Goal: Task Accomplishment & Management: Complete application form

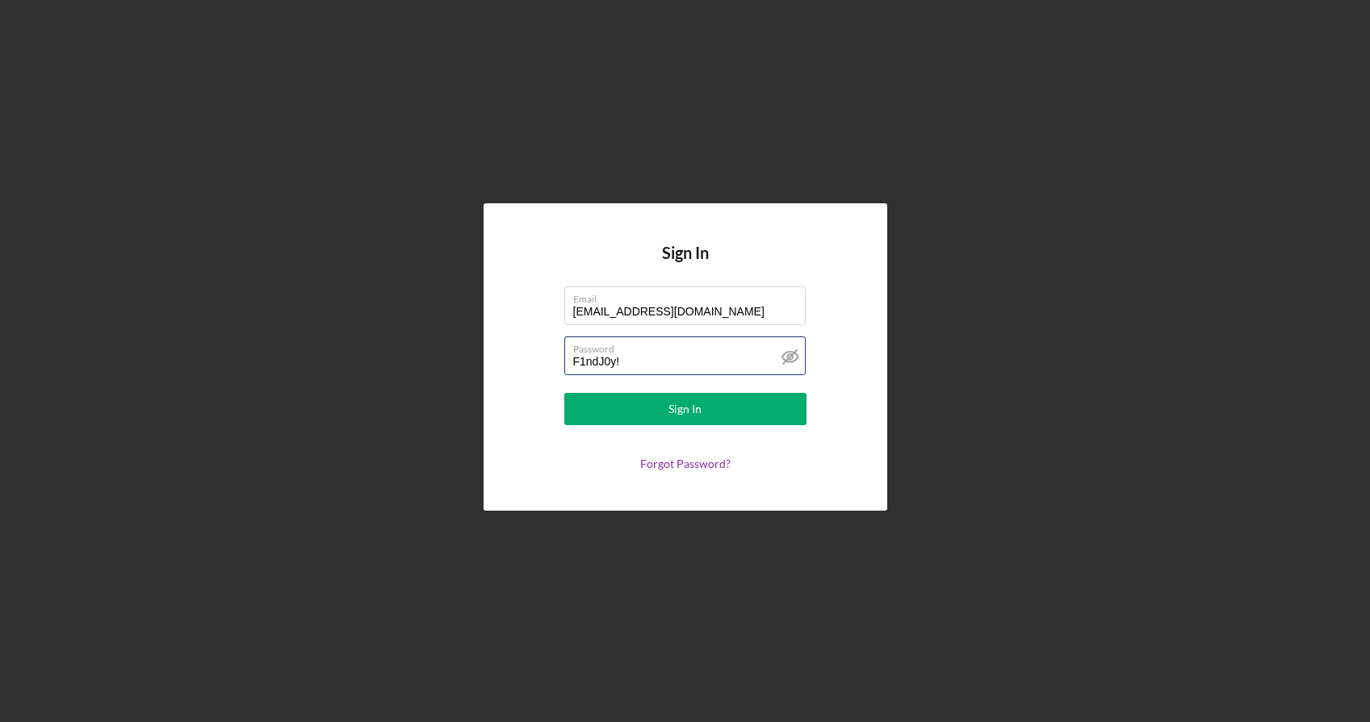
drag, startPoint x: 636, startPoint y: 365, endPoint x: 533, endPoint y: 362, distance: 102.5
click at [533, 362] on form "Email [EMAIL_ADDRESS][DOMAIN_NAME] Password [SECURITY_DATA] Sign In Forgot Pass…" at bounding box center [685, 379] width 323 height 184
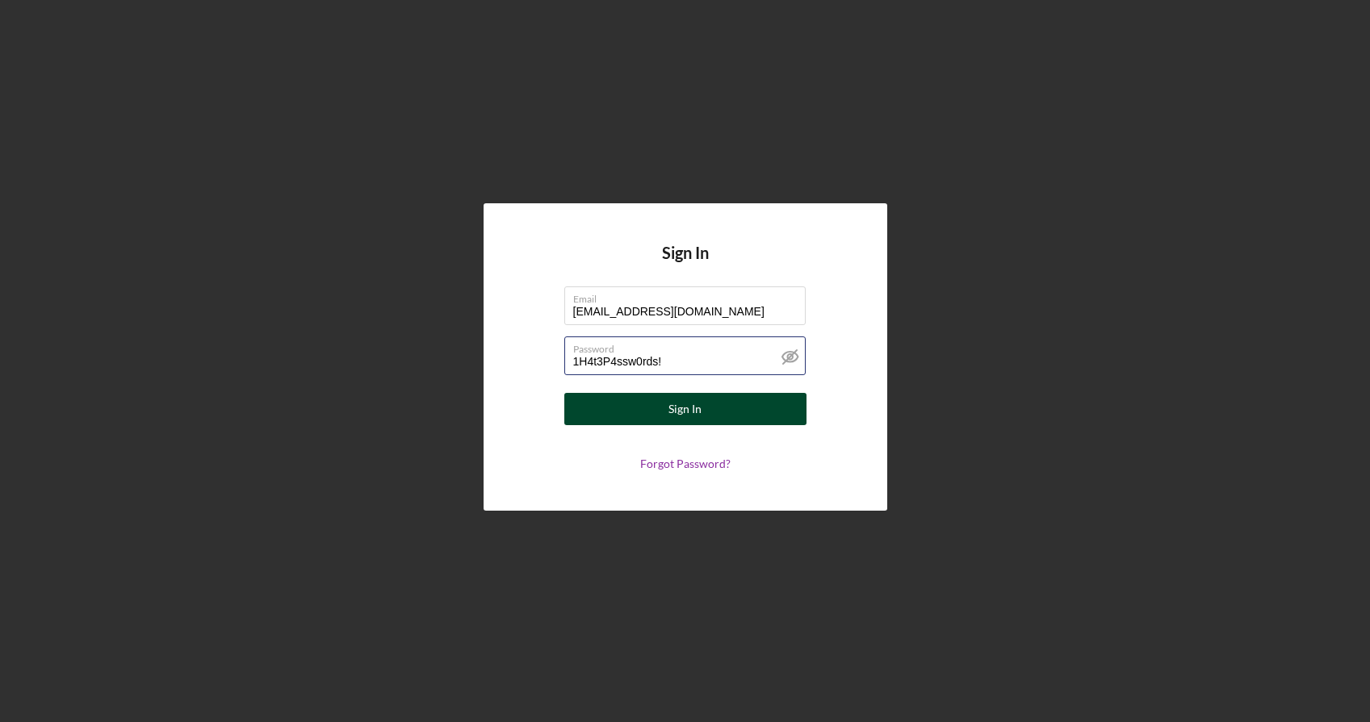
type input "1H4t3P4ssw0rds!"
click at [688, 421] on div "Sign In" at bounding box center [684, 409] width 33 height 32
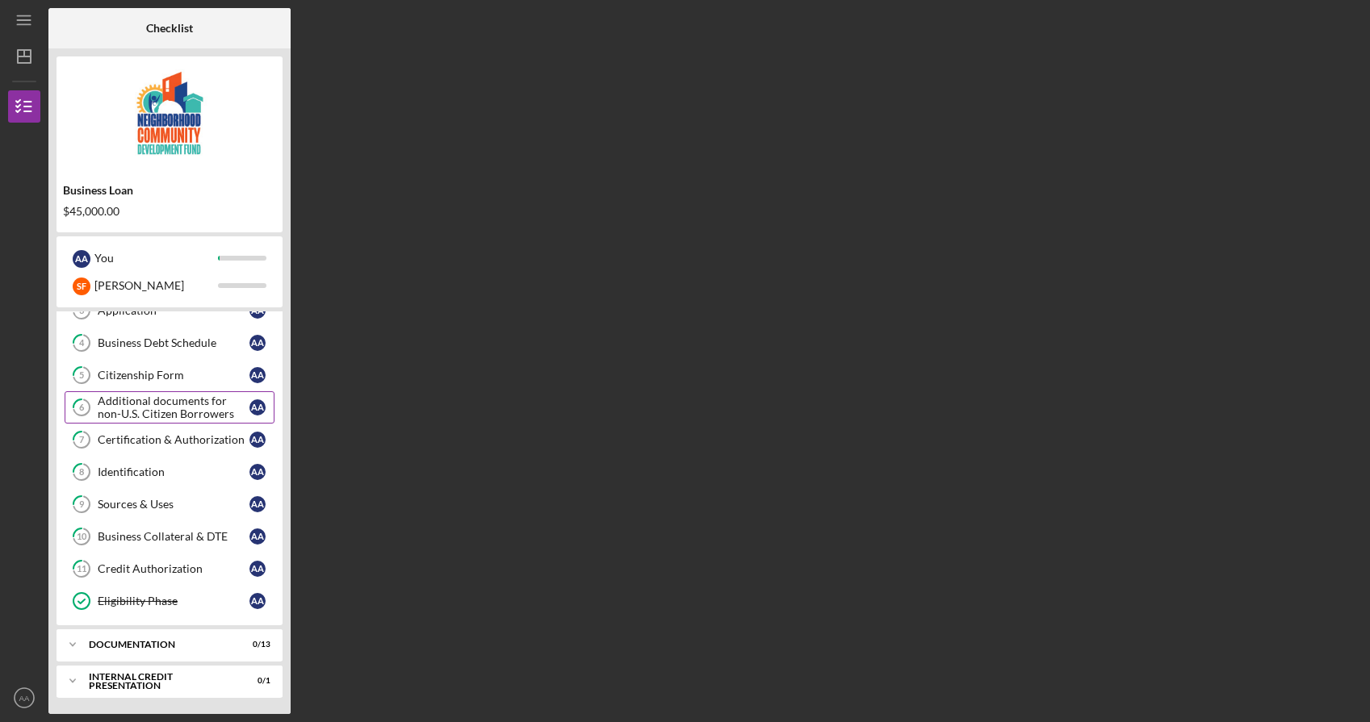
scroll to position [115, 0]
click at [203, 644] on div "documentation" at bounding box center [176, 645] width 174 height 10
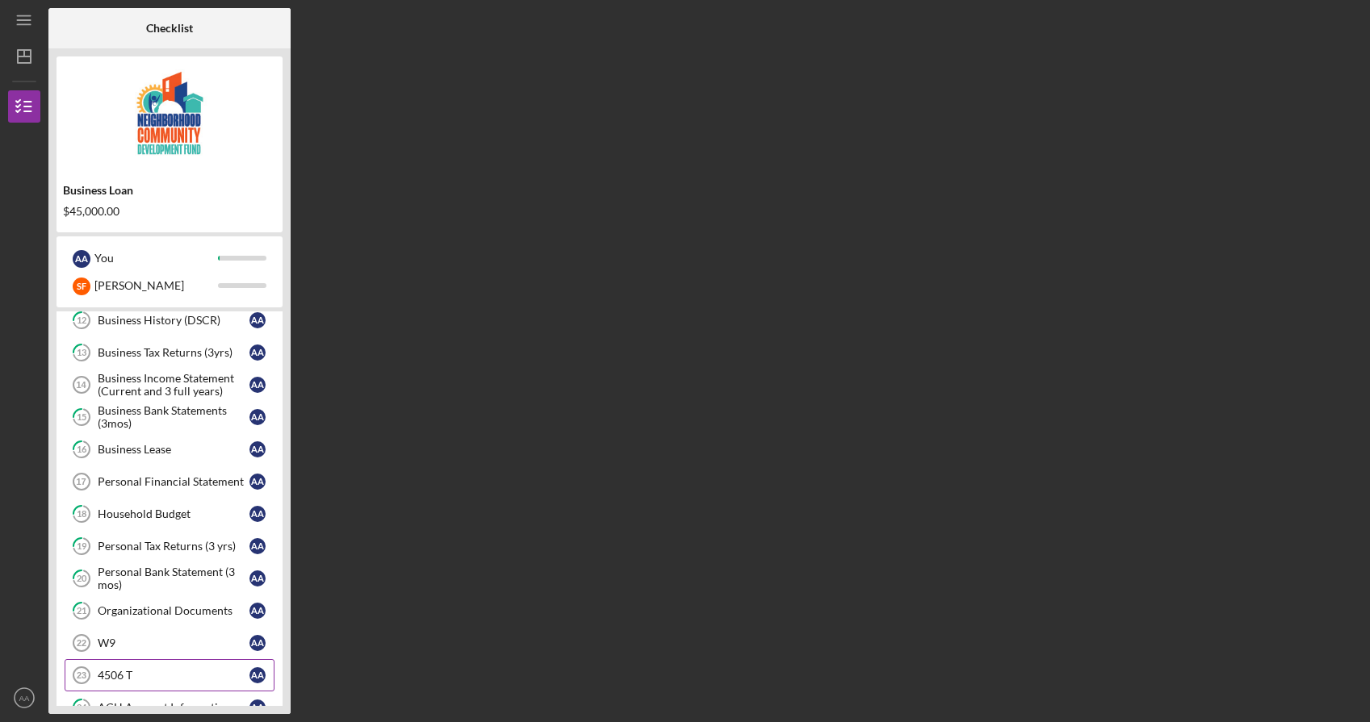
scroll to position [460, 0]
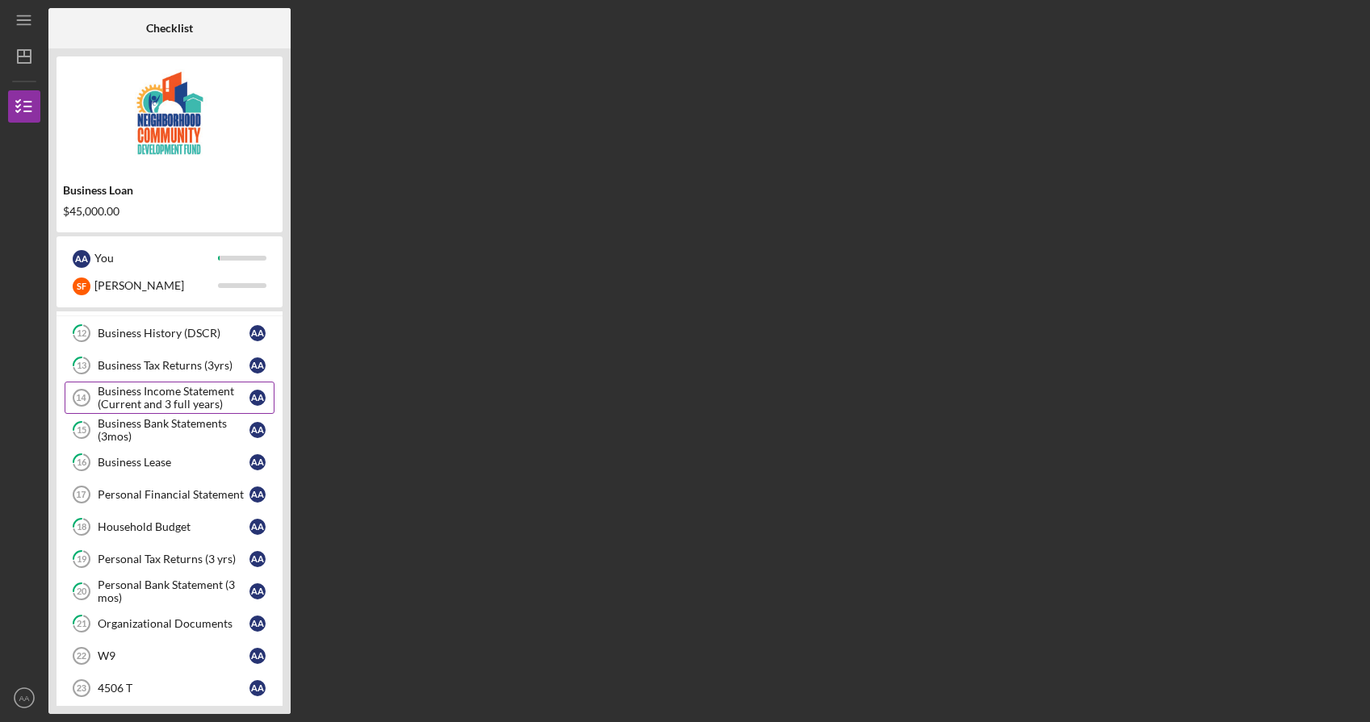
click at [198, 407] on div "Business Income Statement (Current and 3 full years)" at bounding box center [174, 398] width 152 height 26
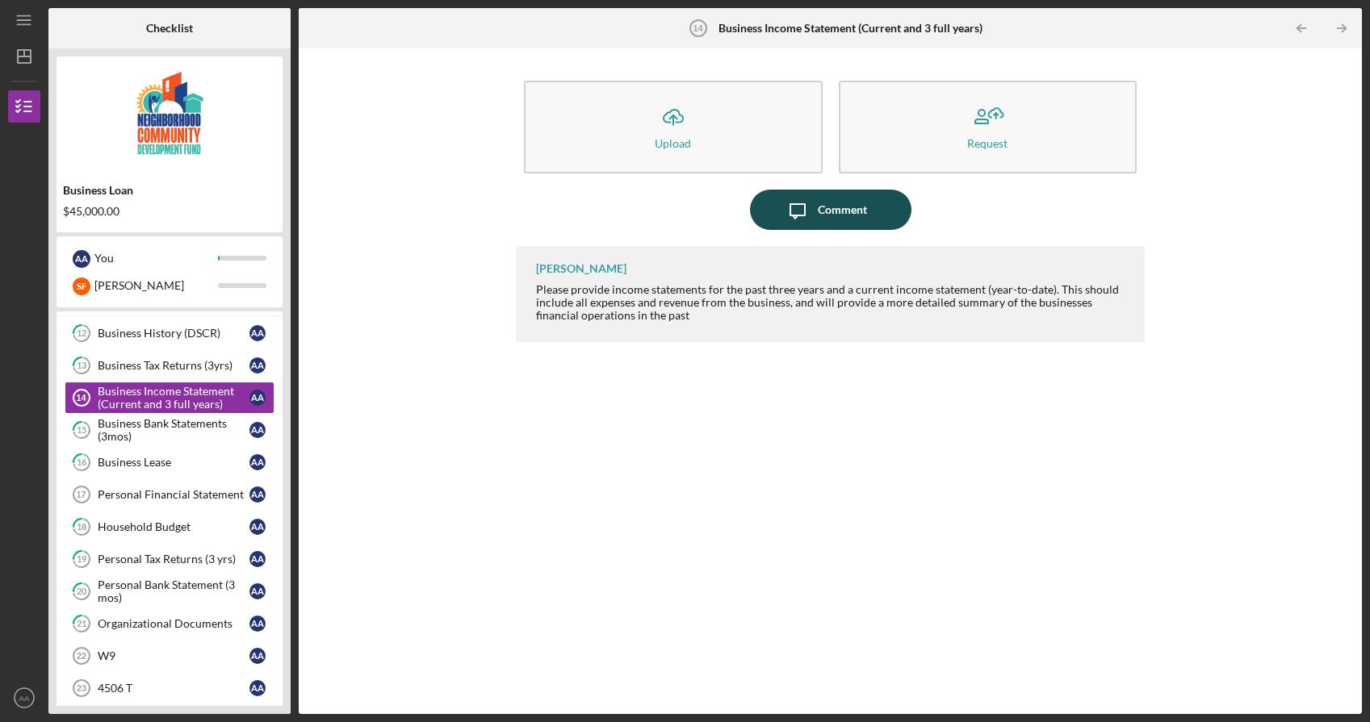
click at [819, 219] on div "Comment" at bounding box center [842, 210] width 49 height 40
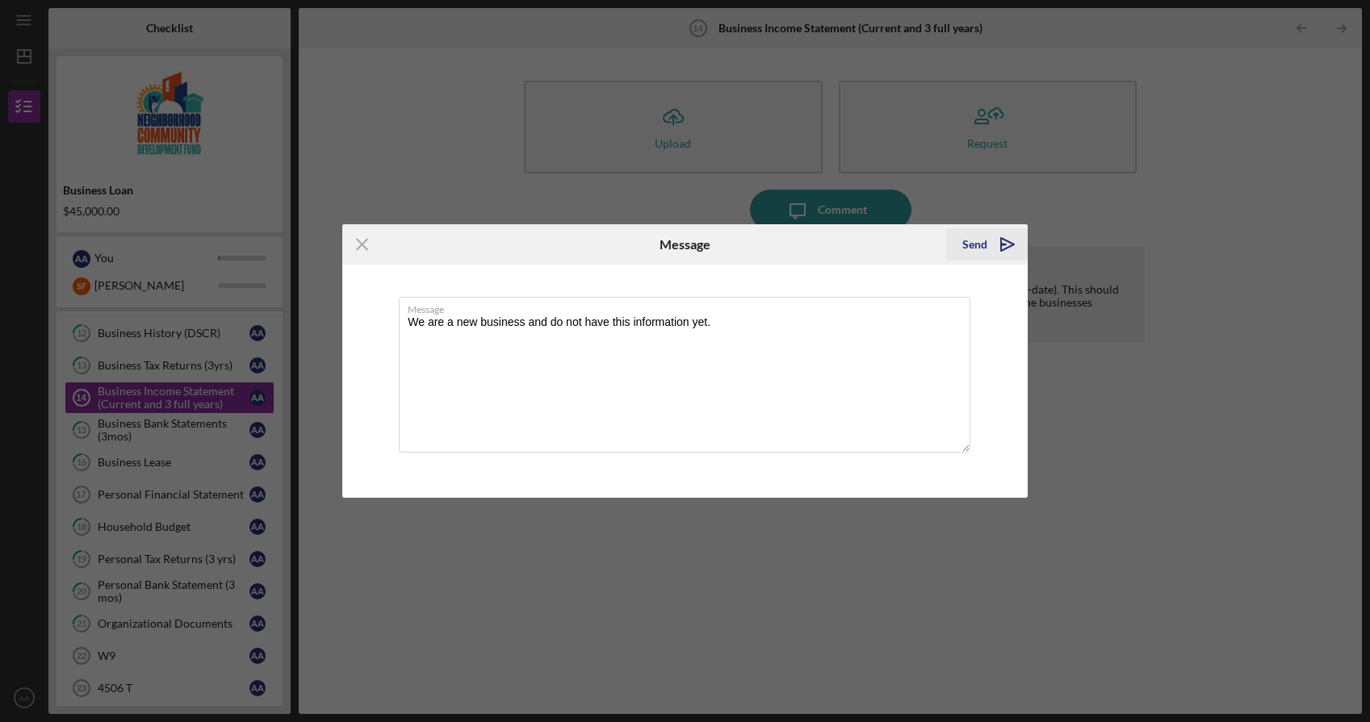
type textarea "We are a new business and do not have this information yet."
click at [1007, 235] on icon "Icon/icon-invite-send" at bounding box center [1007, 244] width 40 height 40
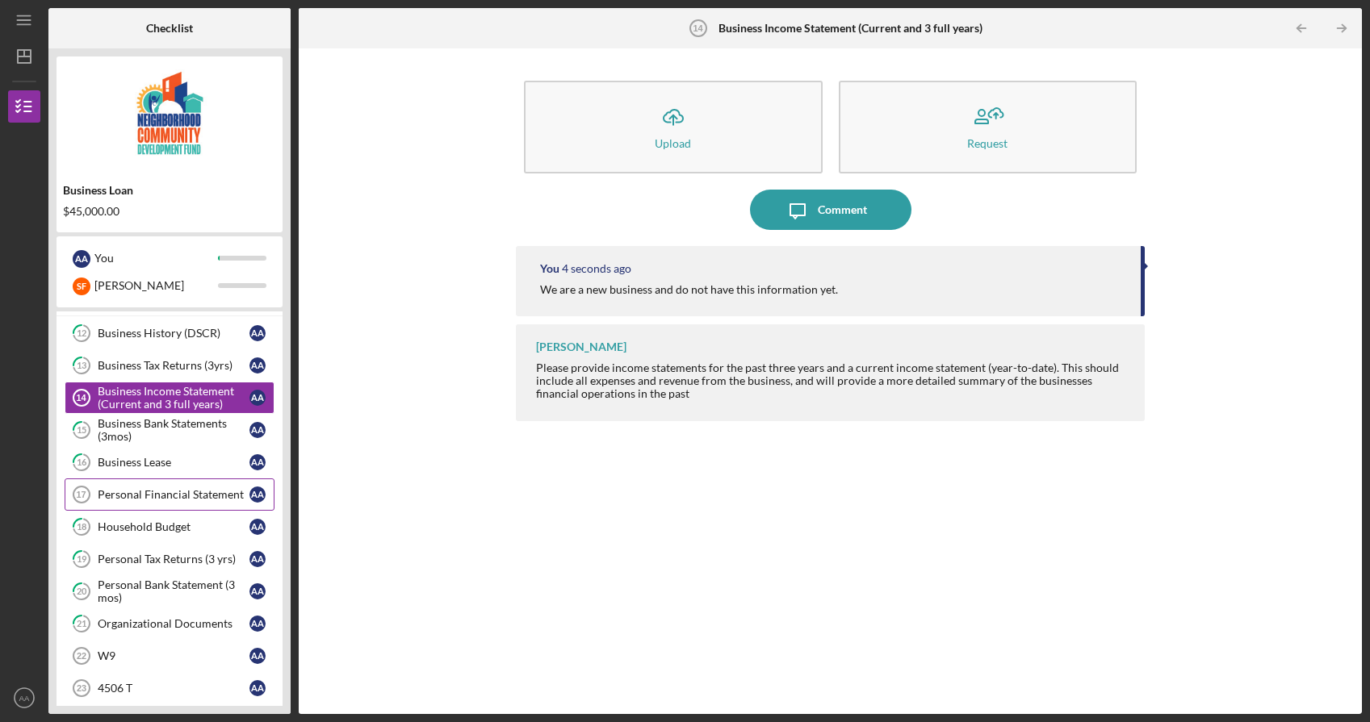
click at [207, 484] on link "Personal Financial Statement 17 Personal Financial Statement A A" at bounding box center [170, 495] width 210 height 32
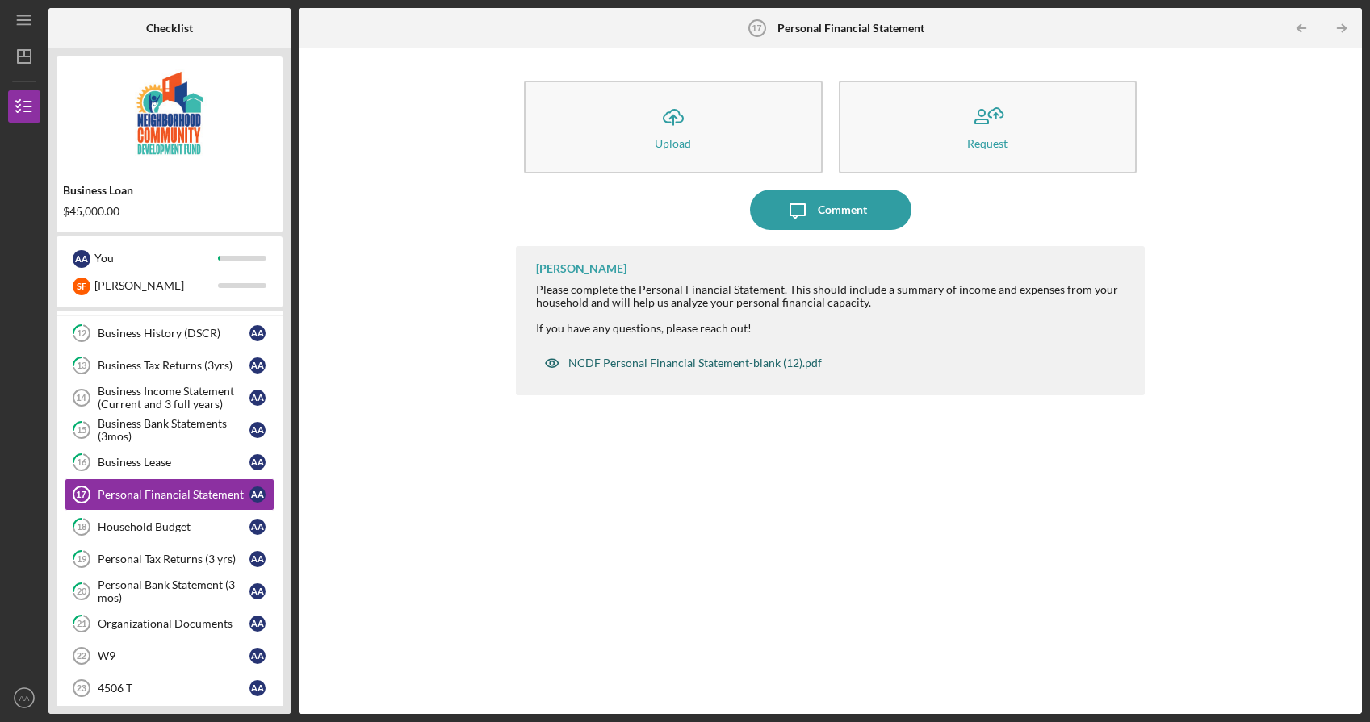
click at [788, 365] on div "NCDF Personal Financial Statement-blank (12).pdf" at bounding box center [694, 363] width 253 height 13
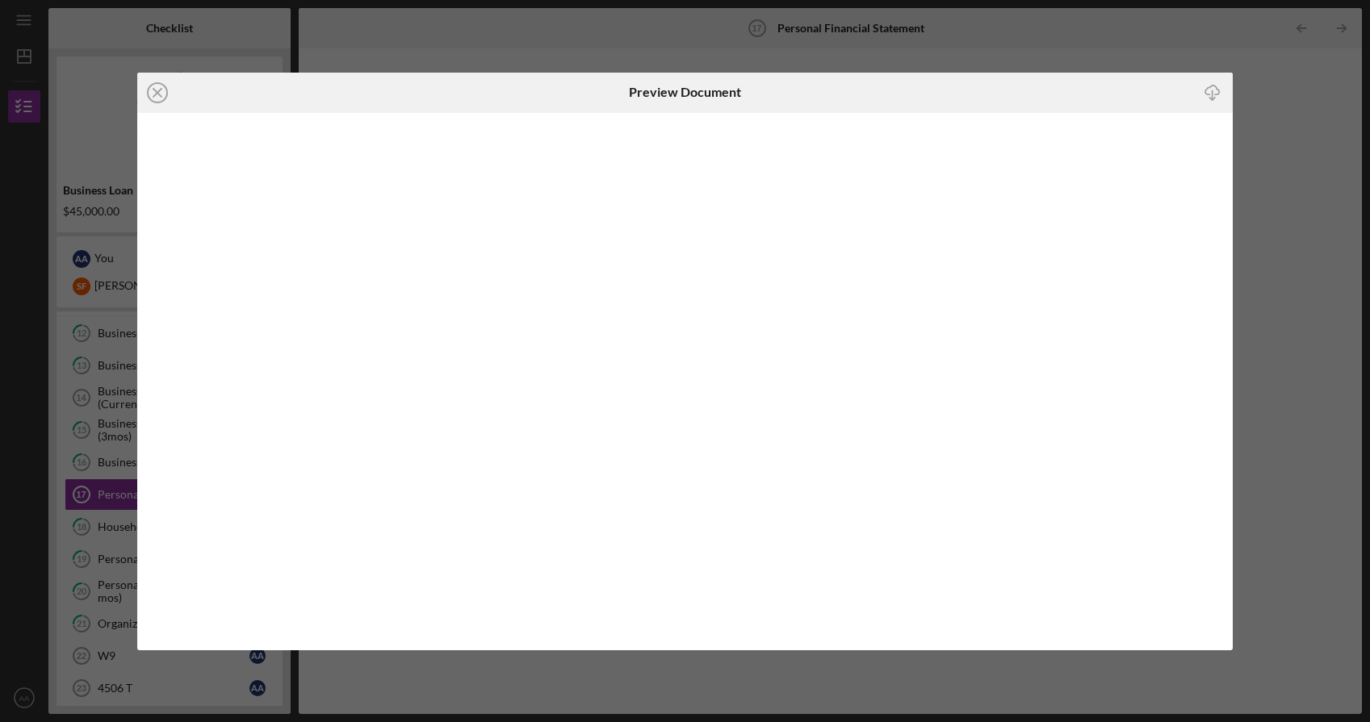
click at [1215, 94] on icon "button" at bounding box center [1212, 90] width 14 height 9
click at [152, 94] on icon "Icon/Close" at bounding box center [157, 93] width 40 height 40
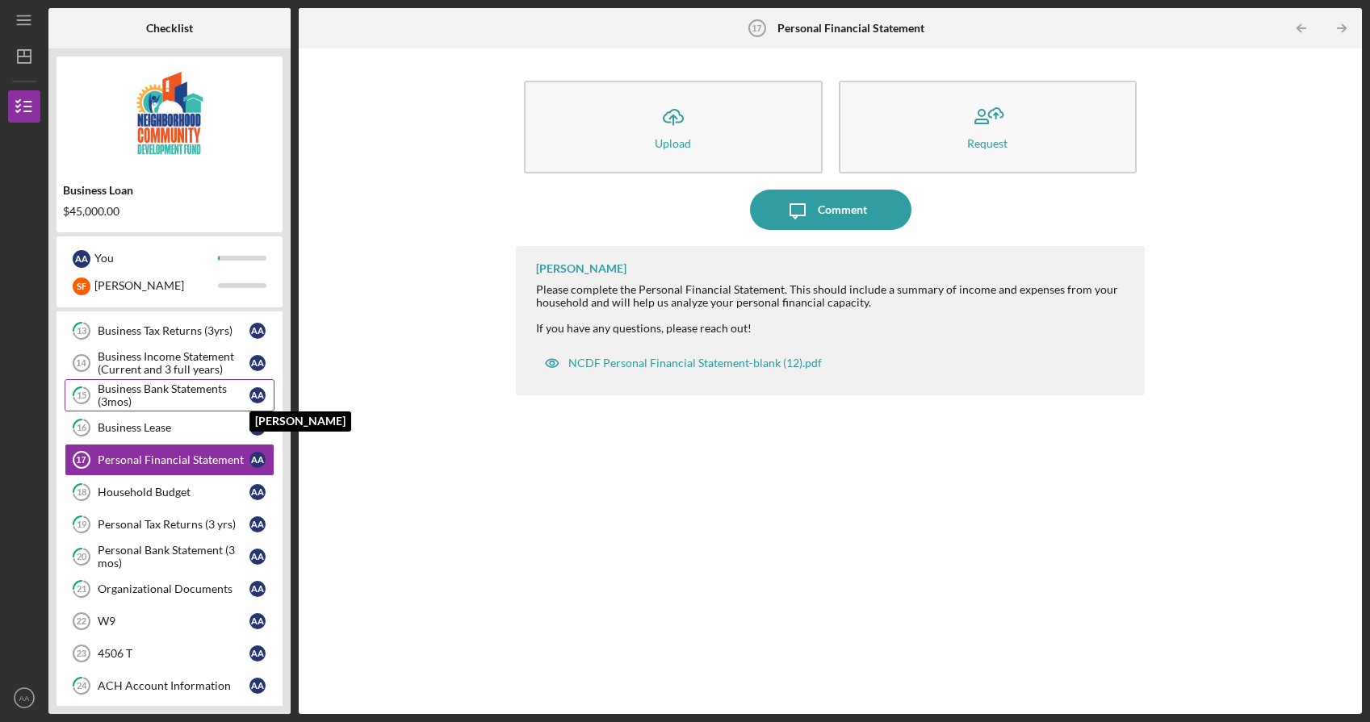
scroll to position [494, 0]
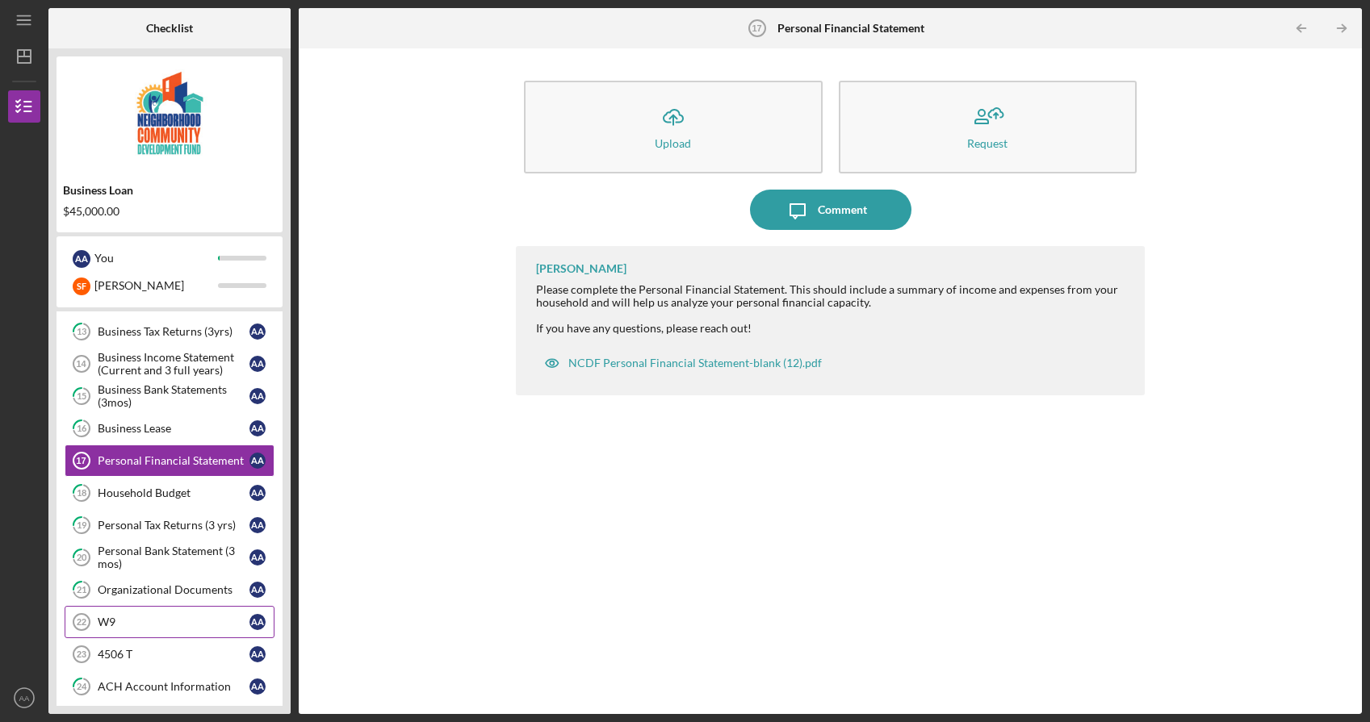
click at [169, 612] on link "W9 22 W9 A A" at bounding box center [170, 622] width 210 height 32
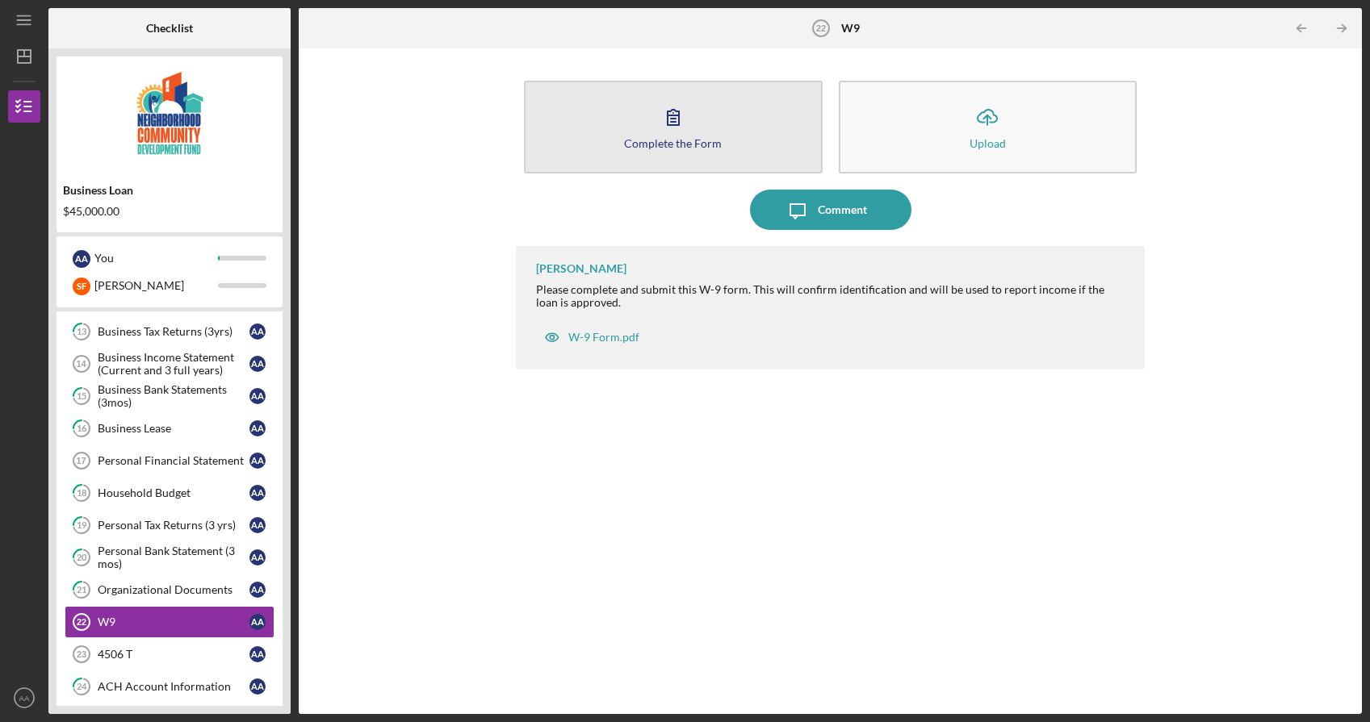
click at [757, 146] on button "Complete the Form Form" at bounding box center [673, 127] width 298 height 93
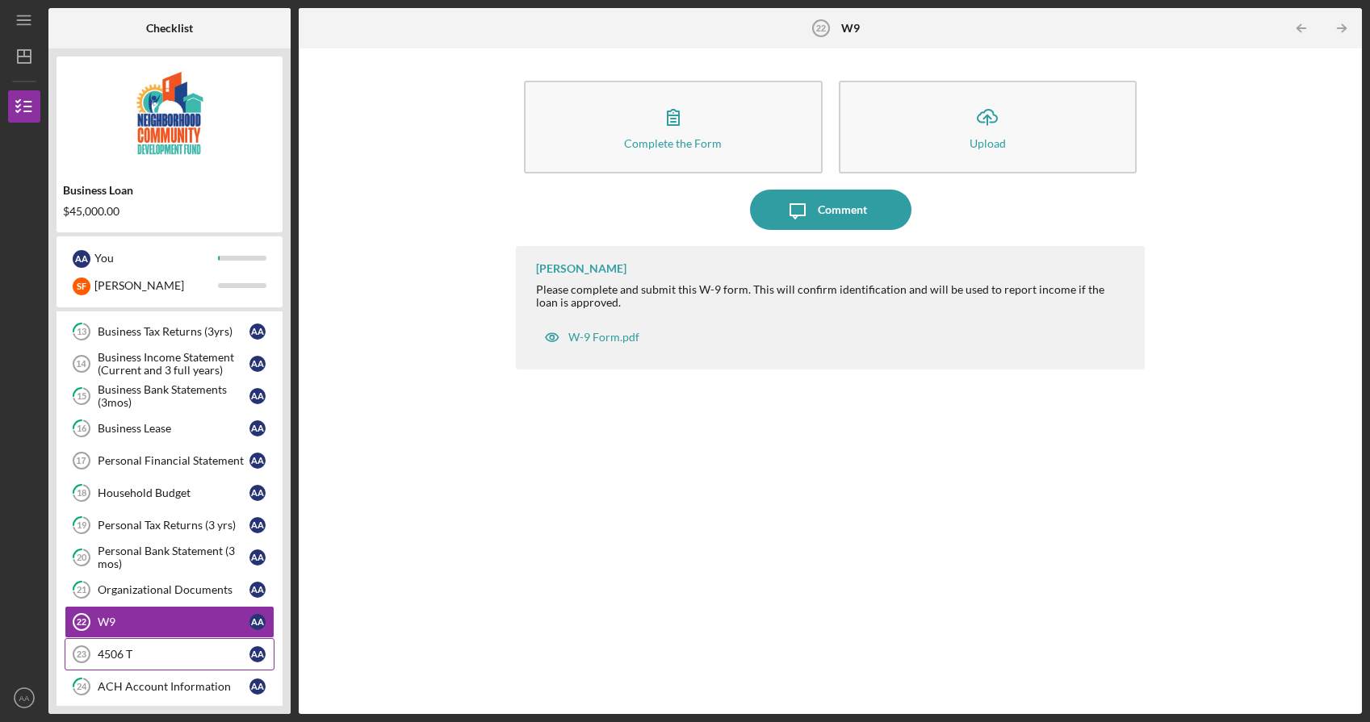
click at [168, 649] on div "4506 T" at bounding box center [174, 654] width 152 height 13
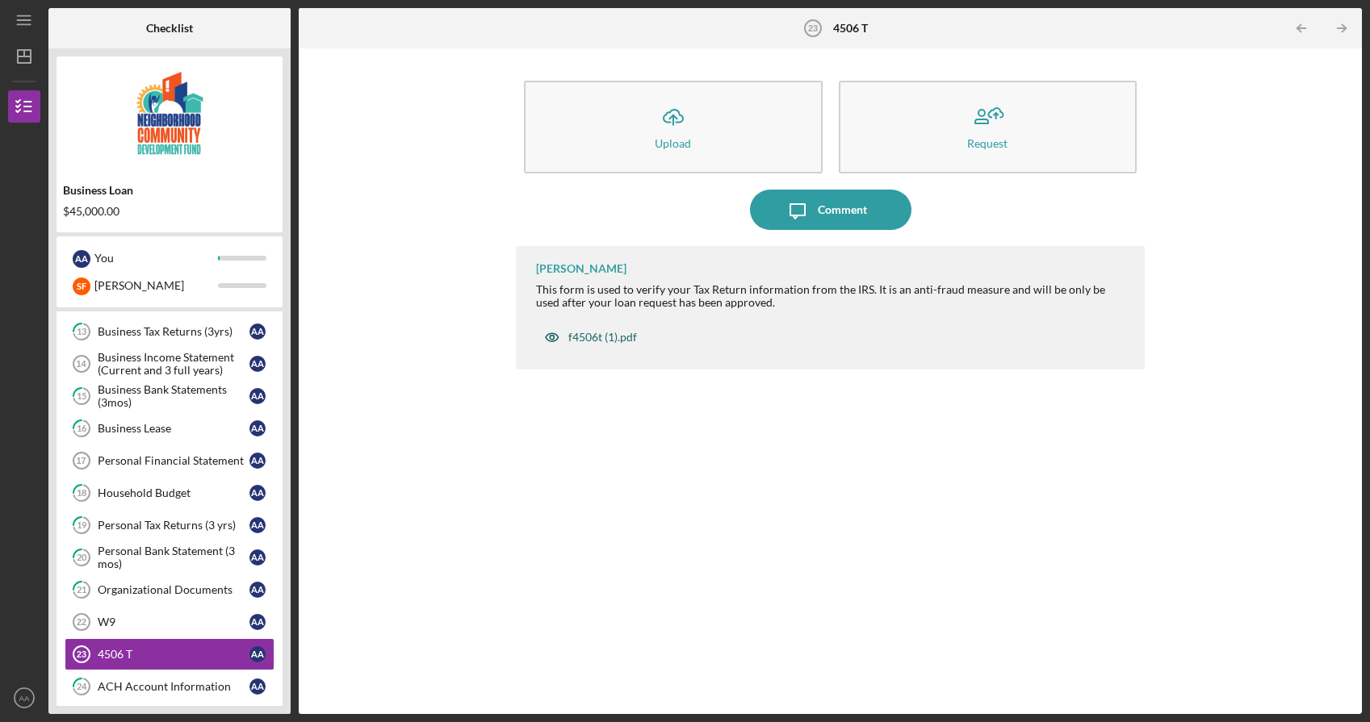
click at [606, 340] on div "f4506t (1).pdf" at bounding box center [602, 337] width 69 height 13
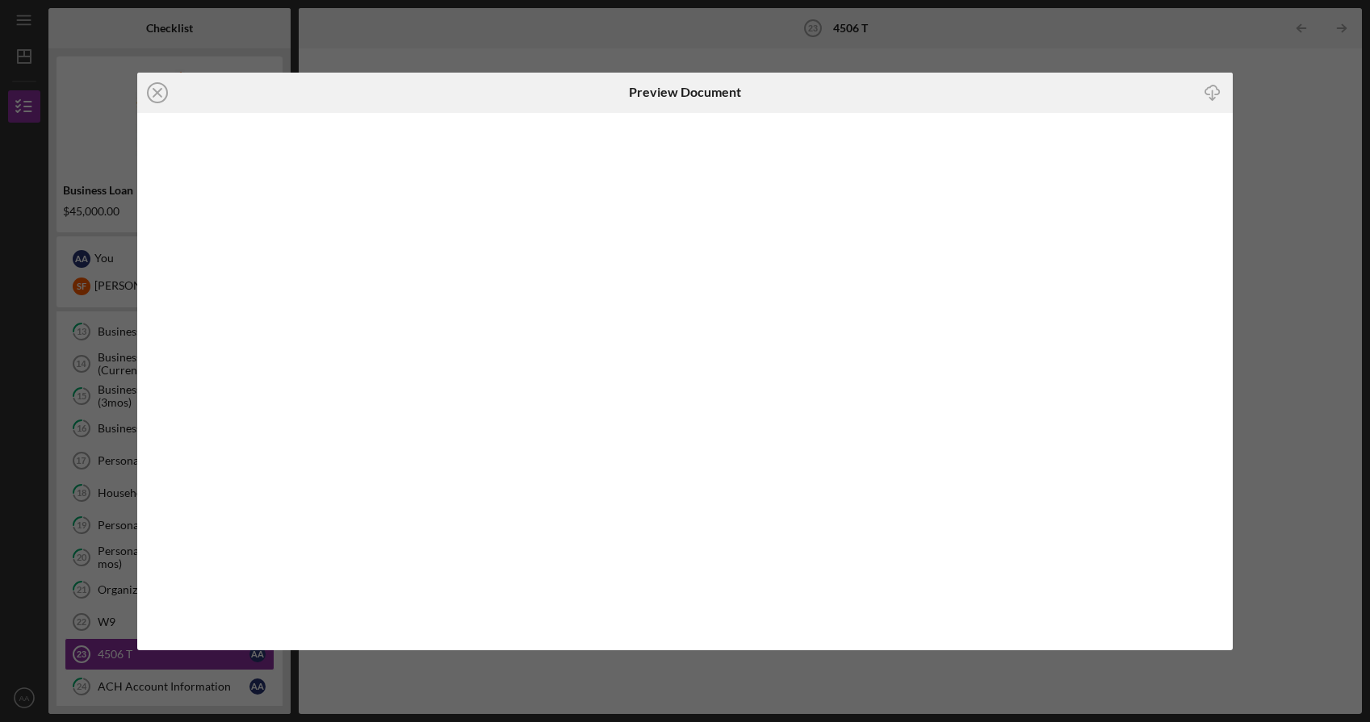
click at [1215, 93] on icon "Icon/Download" at bounding box center [1212, 92] width 36 height 36
click at [164, 94] on icon "Icon/Close" at bounding box center [157, 93] width 40 height 40
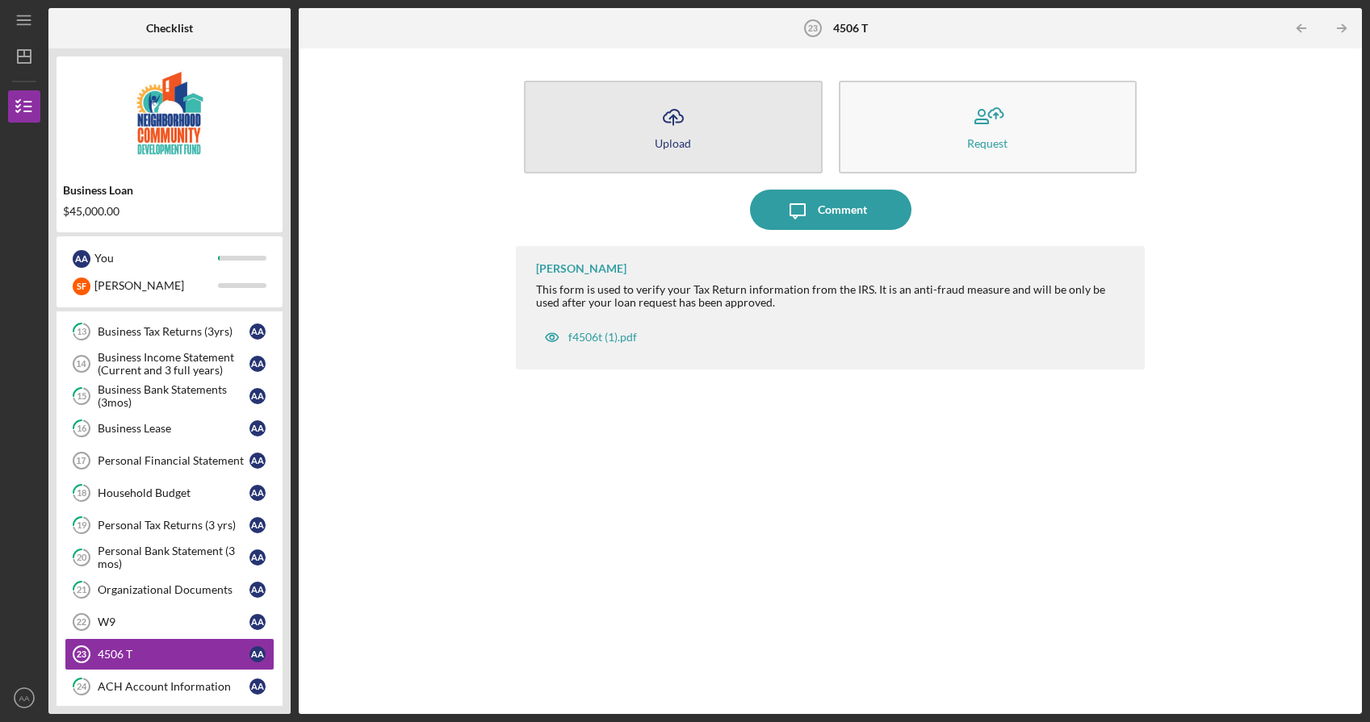
click at [692, 147] on button "Icon/Upload Upload" at bounding box center [673, 127] width 298 height 93
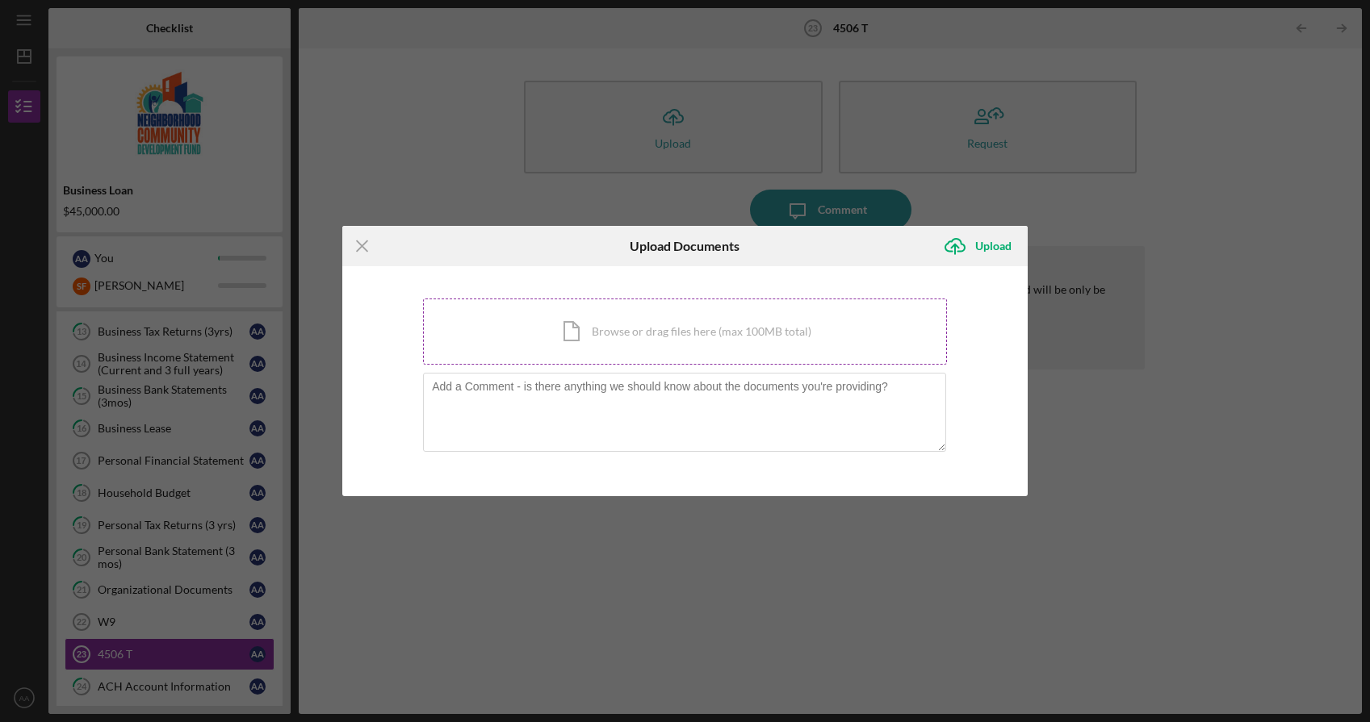
click at [616, 327] on div "Icon/Document Browse or drag files here (max 100MB total) Tap to choose files o…" at bounding box center [685, 332] width 524 height 66
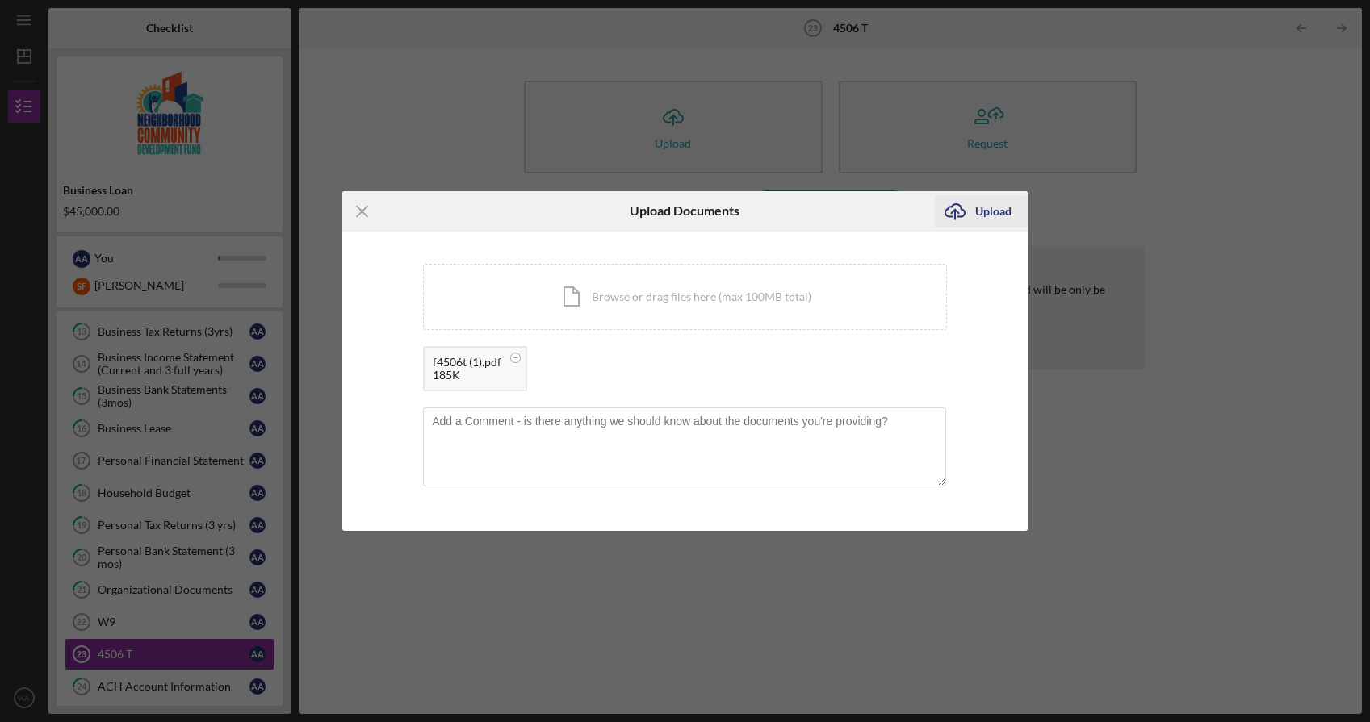
click at [985, 212] on div "Upload" at bounding box center [993, 211] width 36 height 32
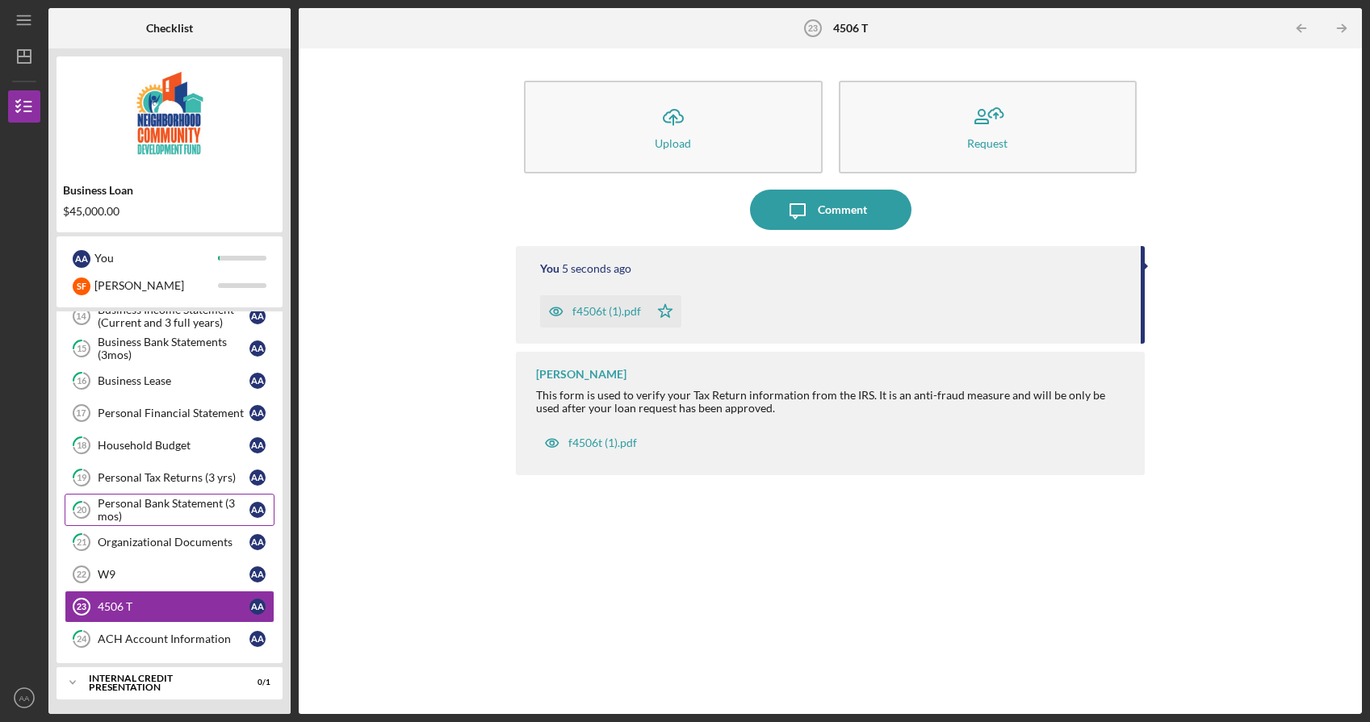
scroll to position [543, 0]
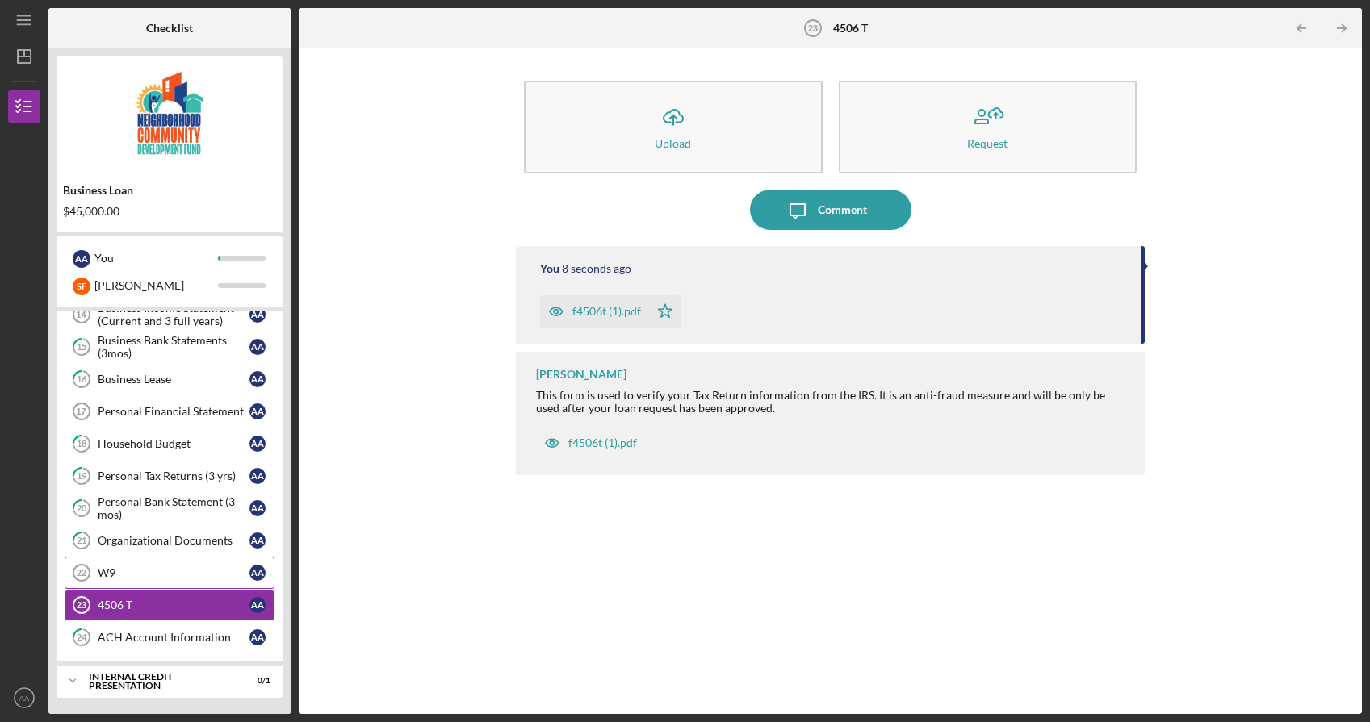
click at [196, 566] on link "W9 22 W9 A A" at bounding box center [170, 573] width 210 height 32
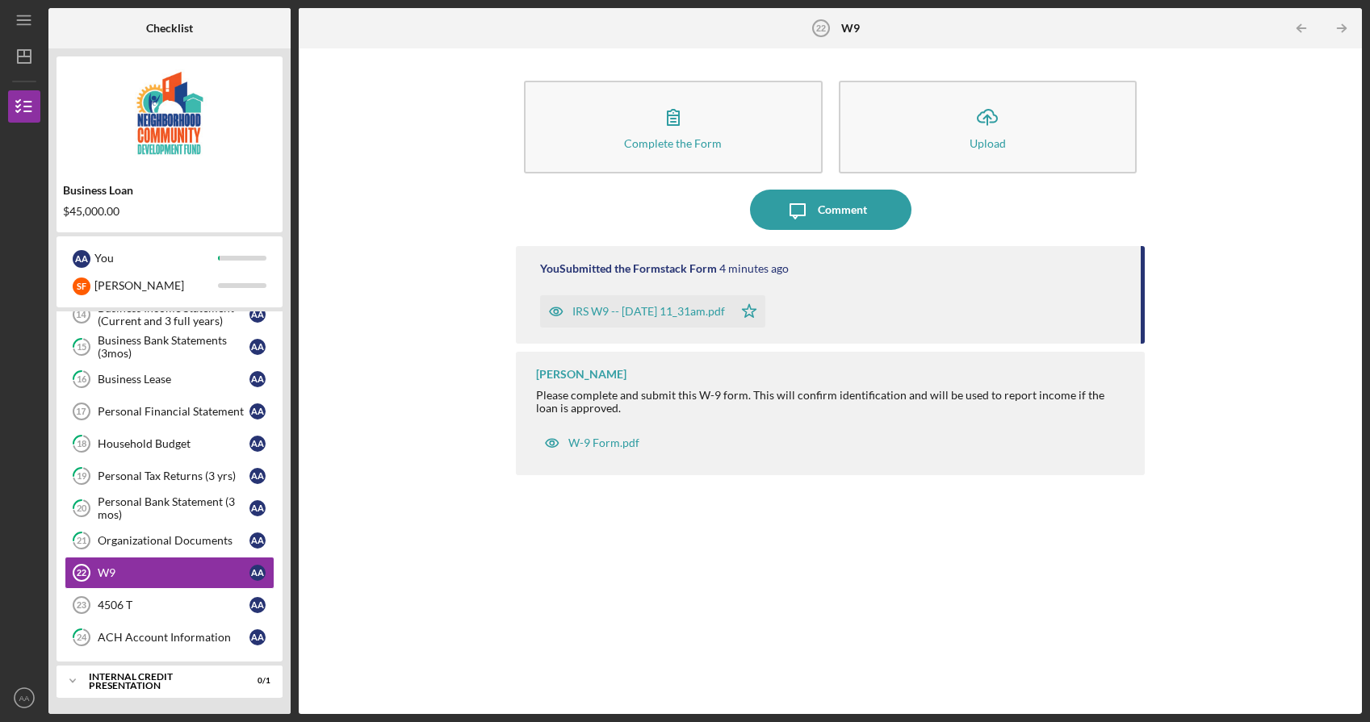
click at [404, 395] on div "Complete the Form Form Icon/Upload Upload Icon/Message Comment You Submitted th…" at bounding box center [830, 381] width 1047 height 650
click at [164, 606] on div "4506 T" at bounding box center [174, 605] width 152 height 13
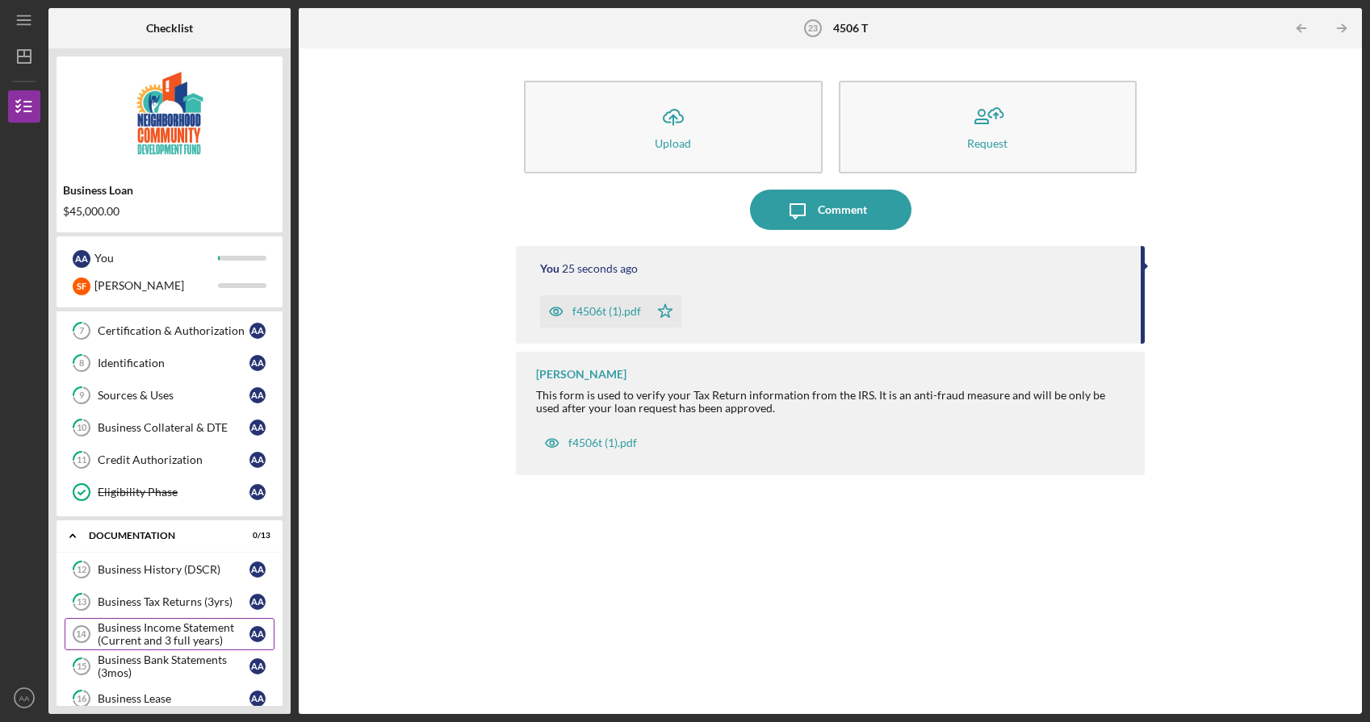
scroll to position [218, 0]
